Goal: Find contact information: Find contact information

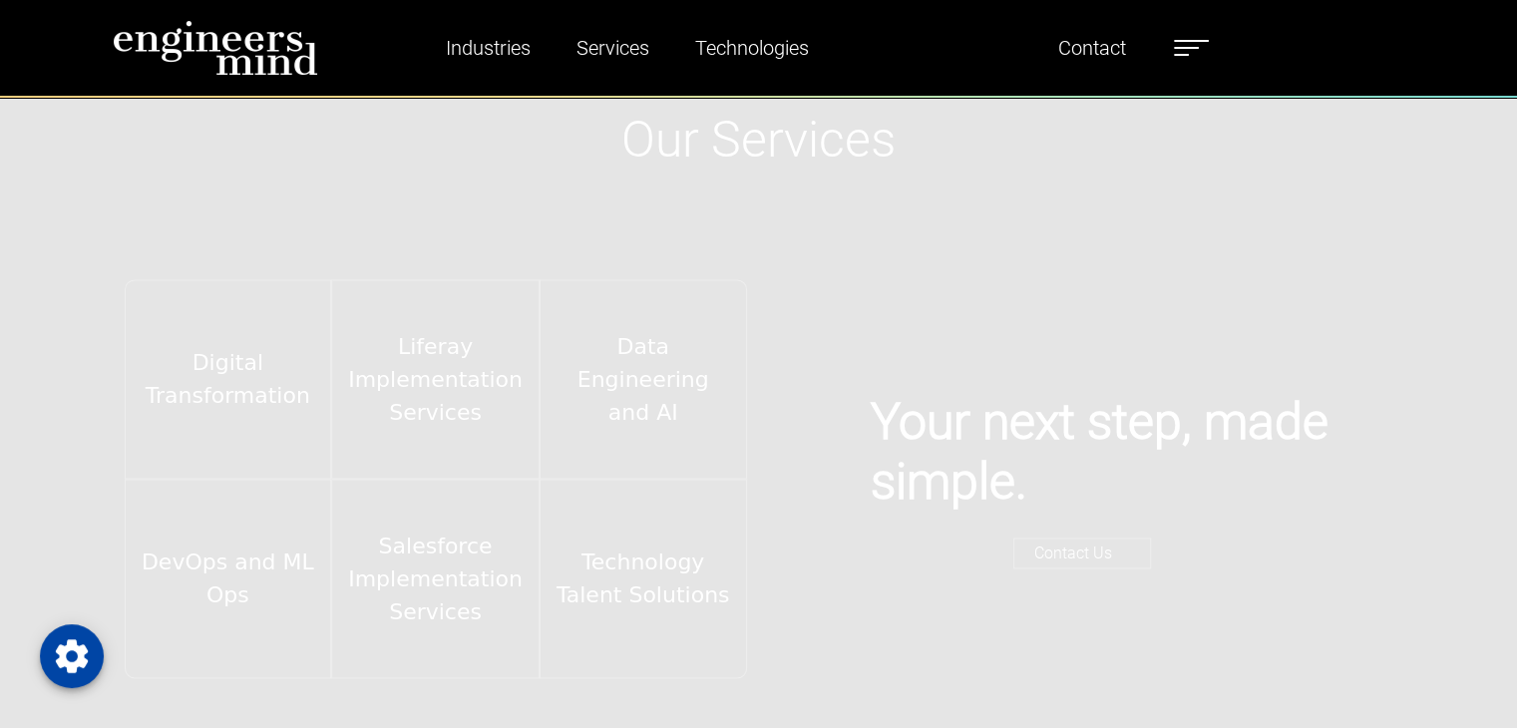
scroll to position [2991, 0]
click at [1101, 37] on link "Contact" at bounding box center [1092, 48] width 84 height 46
